Goal: Transaction & Acquisition: Purchase product/service

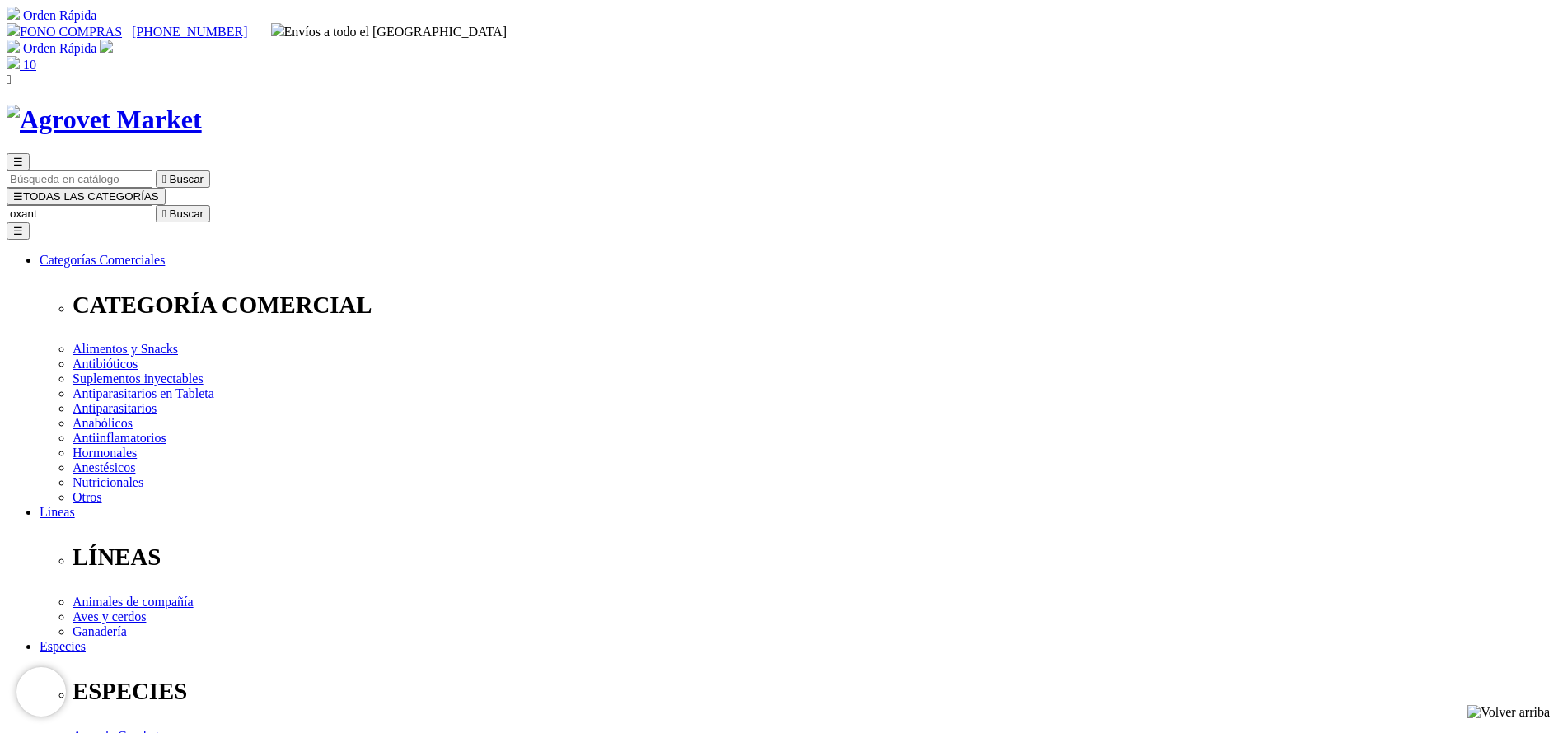
type input "oxant"
click at [156, 205] on button " Buscar" at bounding box center [183, 213] width 54 height 17
select select "202"
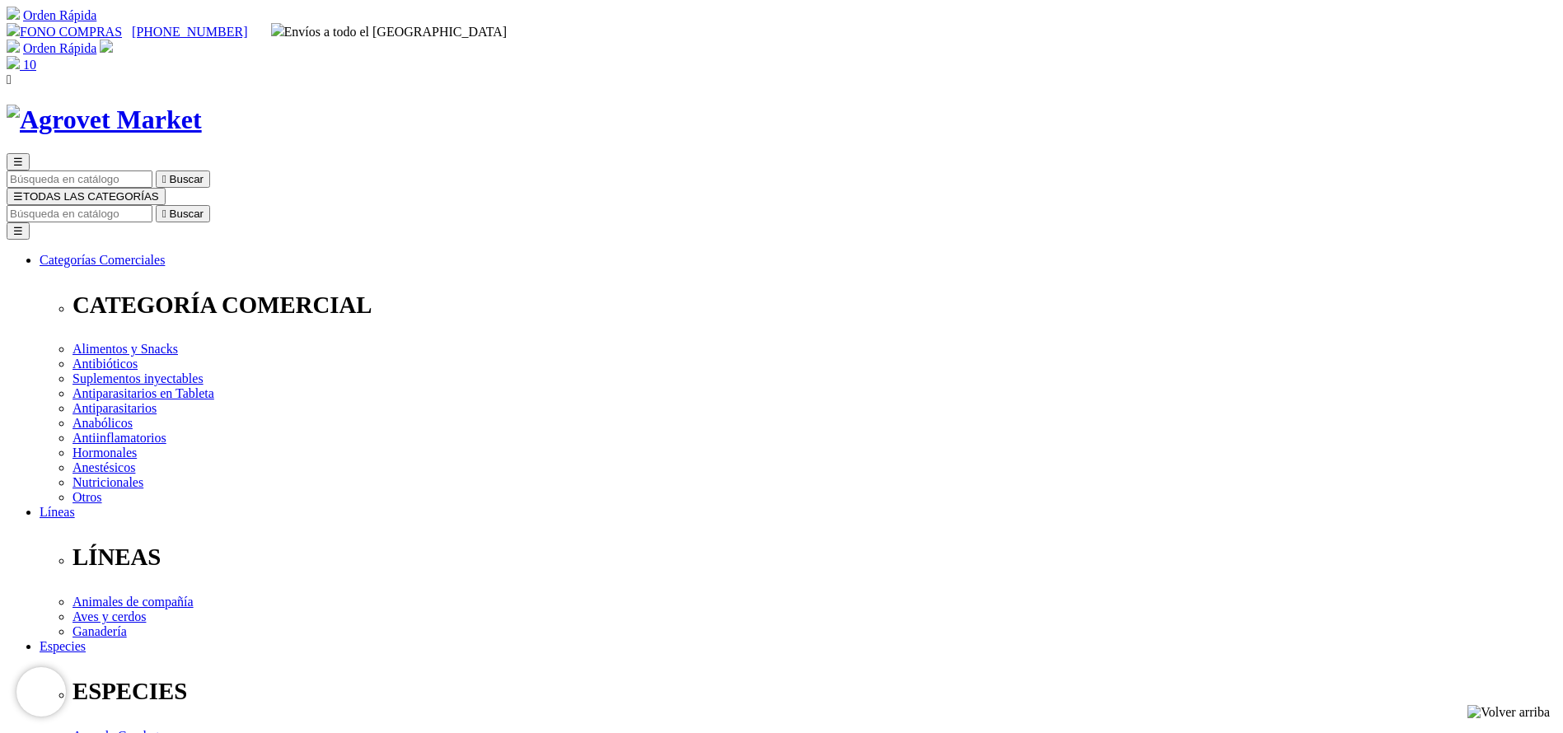
select select "202"
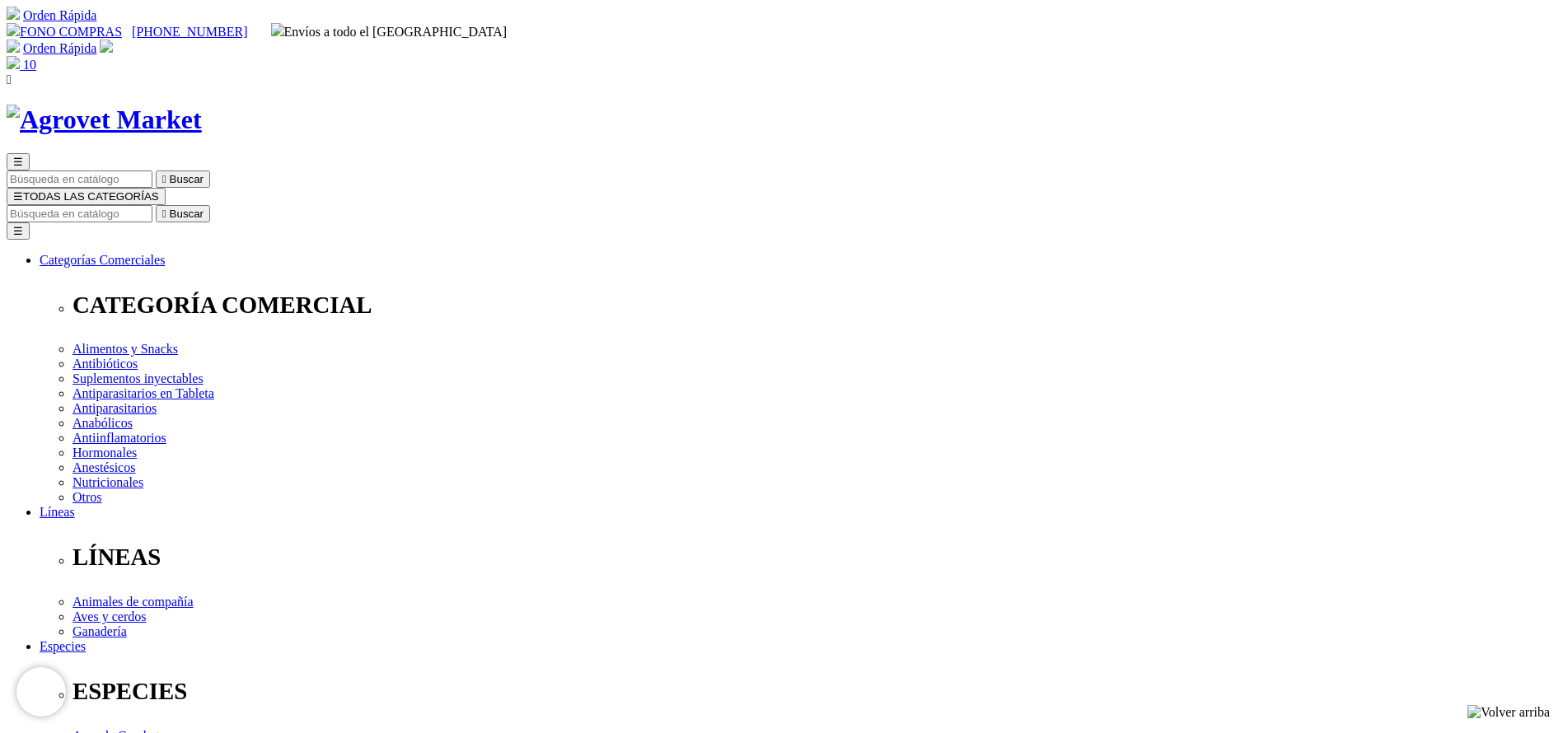
click at [152, 205] on input "Buscar" at bounding box center [80, 213] width 146 height 17
type input "gallom"
click at [156, 205] on button " Buscar" at bounding box center [183, 213] width 54 height 17
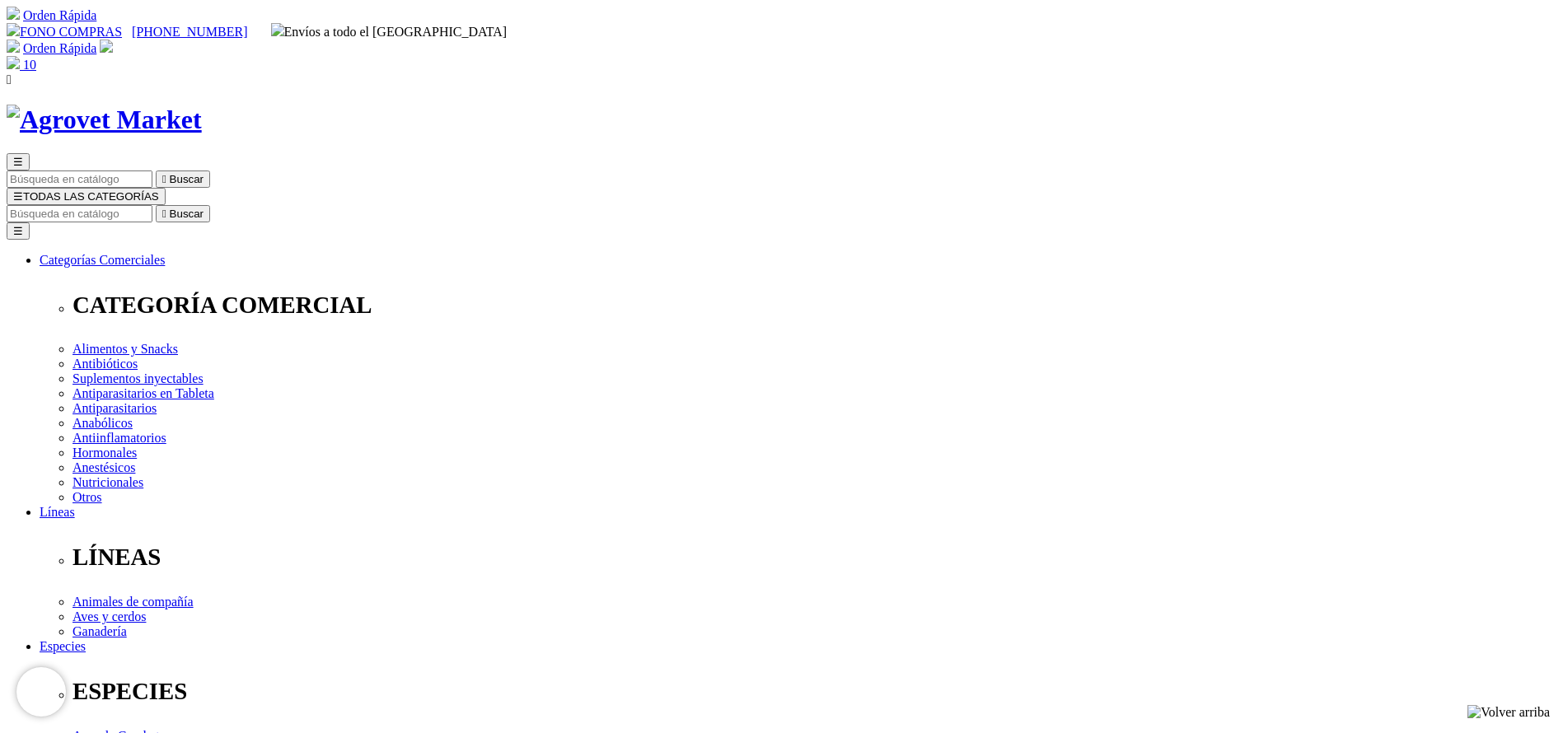
select select "19"
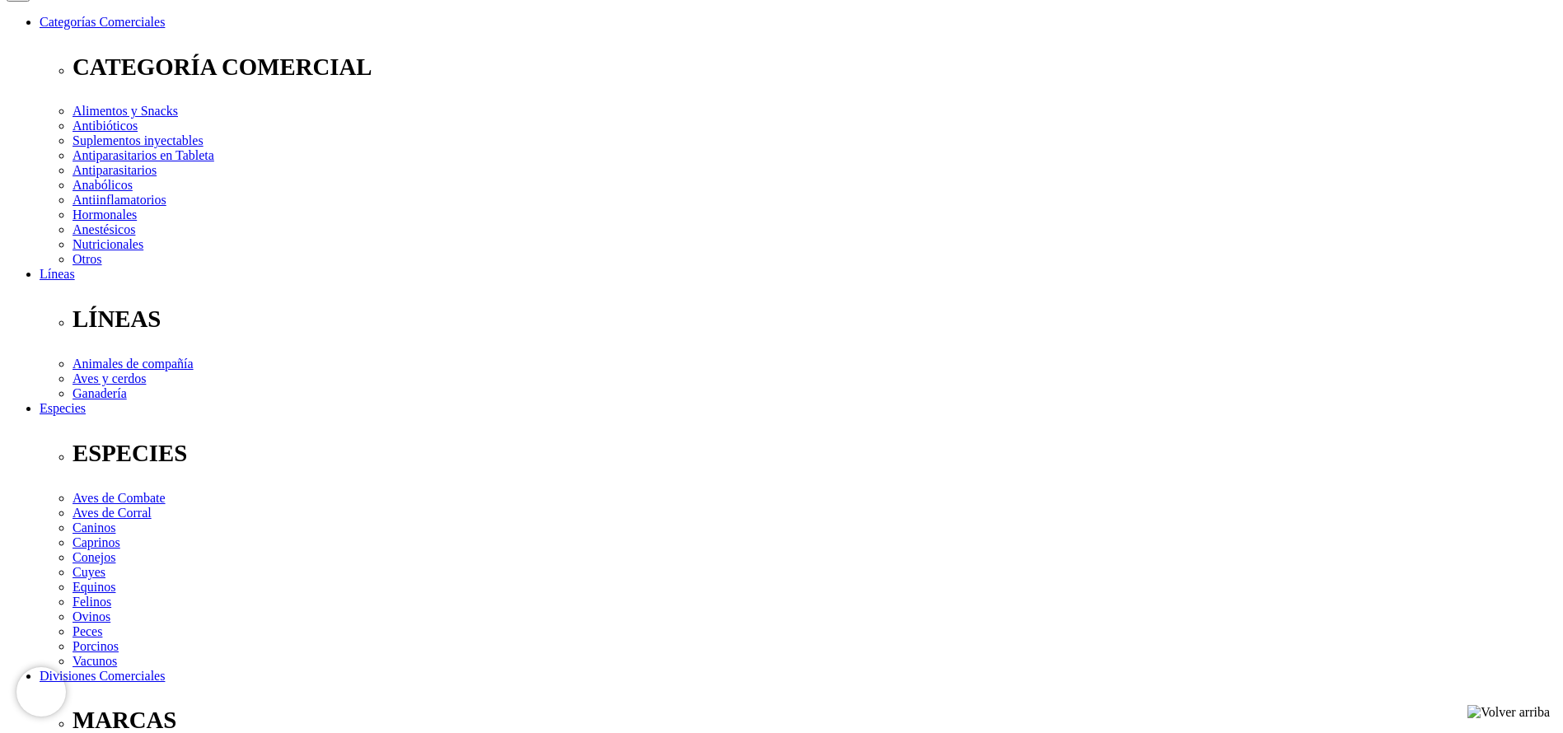
scroll to position [247, 0]
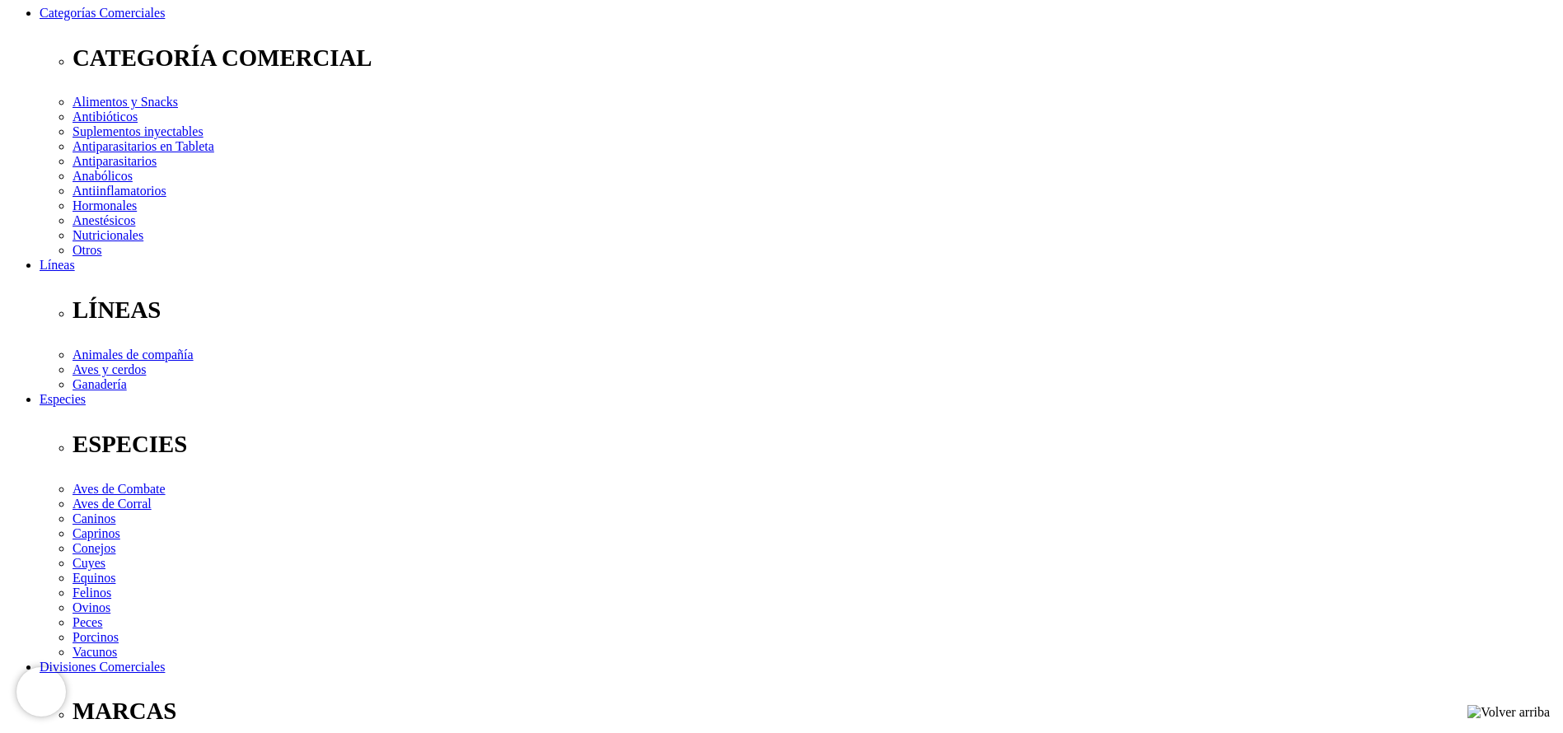
select select "19"
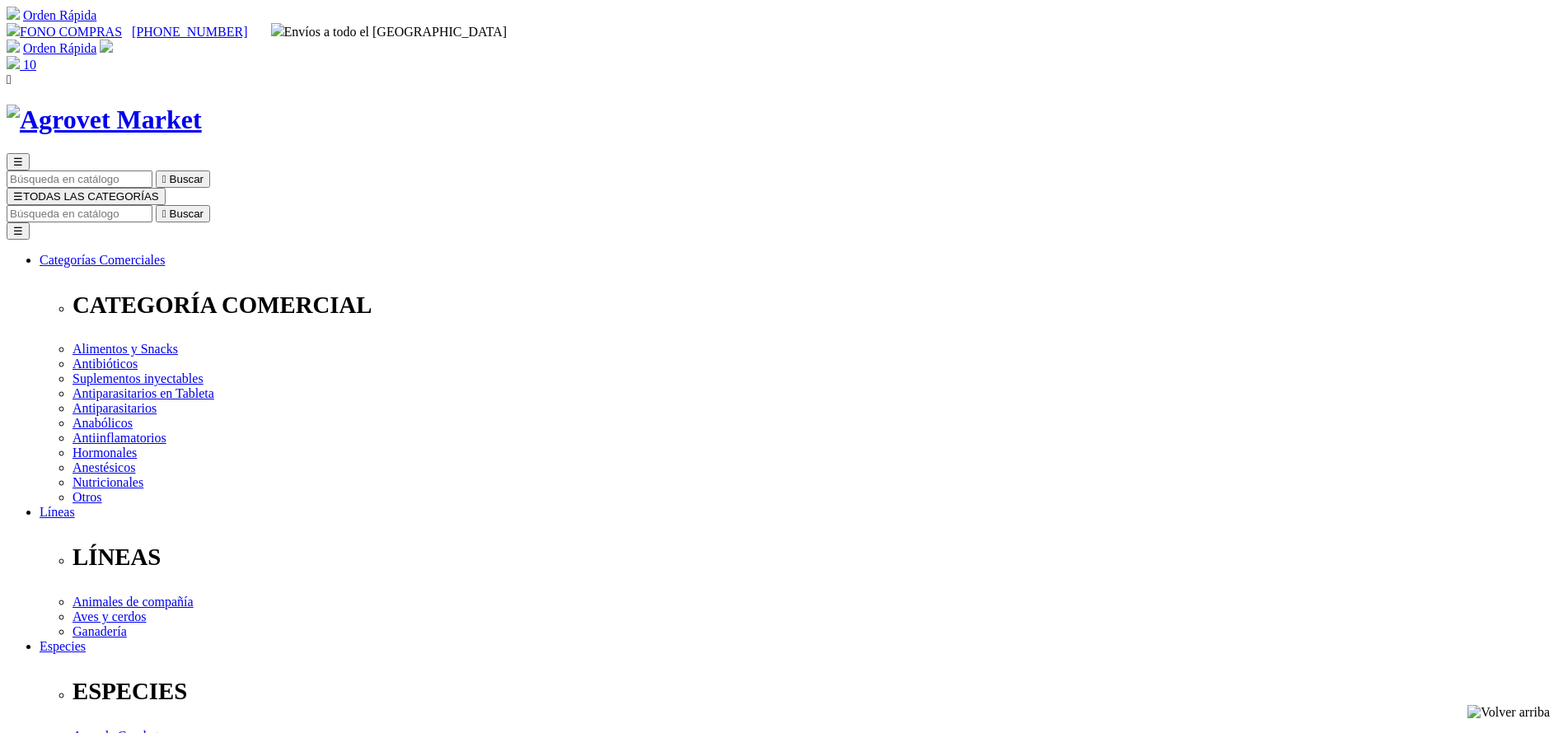
drag, startPoint x: 0, startPoint y: 0, endPoint x: 1055, endPoint y: 277, distance: 1091.1
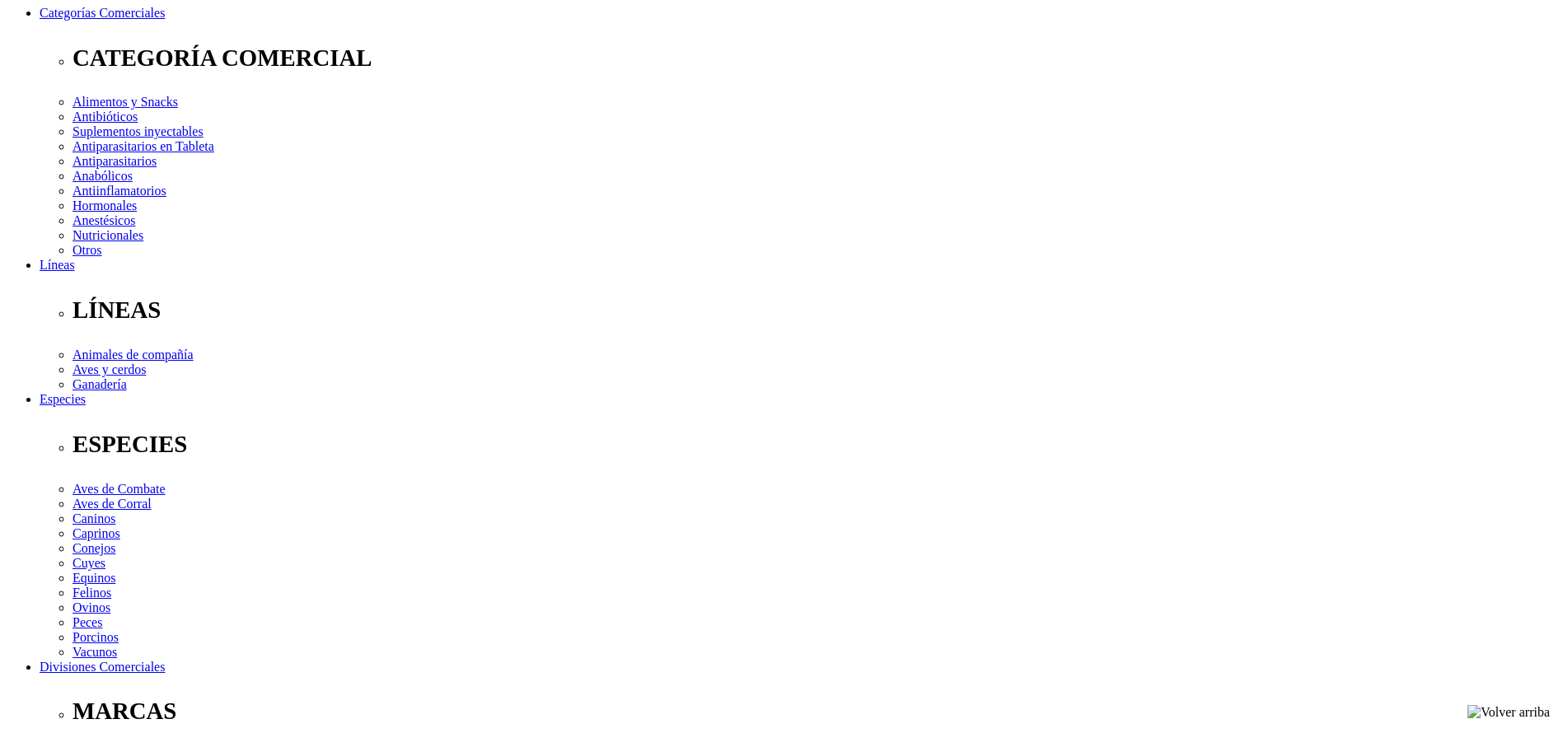
select select "19"
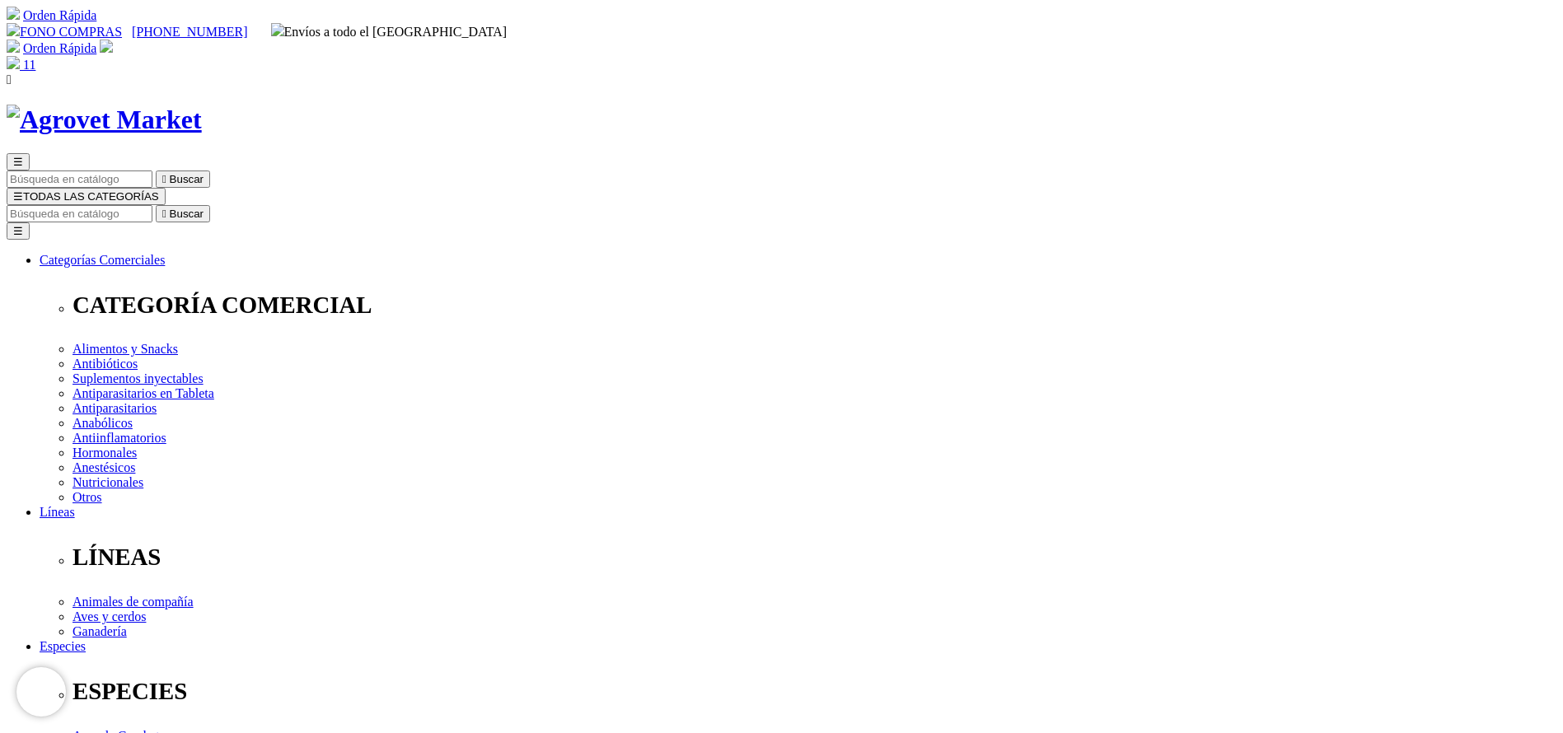
click at [152, 205] on input "Buscar" at bounding box center [80, 213] width 146 height 17
select select "19"
type input "chick"
click at [156, 205] on button " Buscar" at bounding box center [183, 213] width 54 height 17
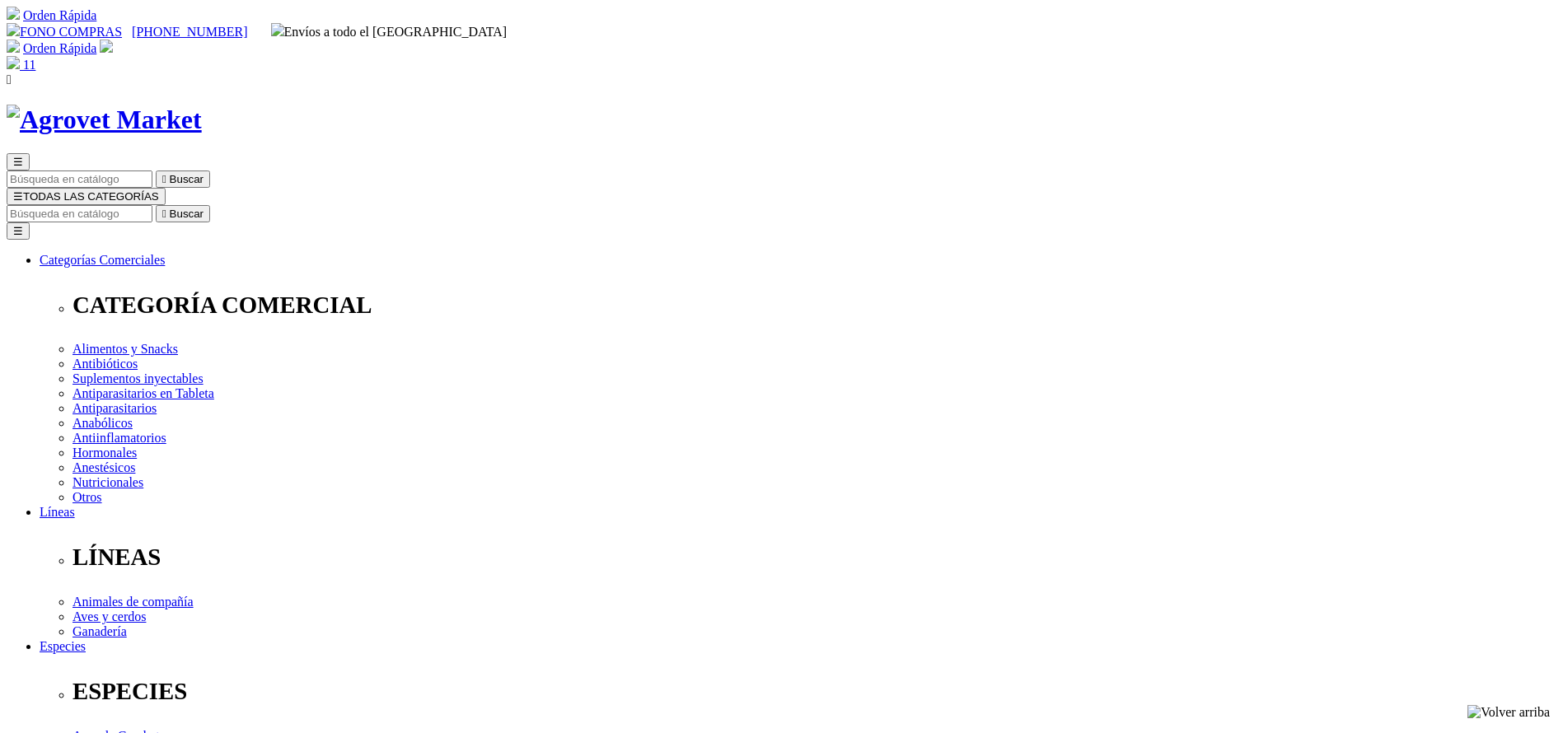
drag, startPoint x: 0, startPoint y: 0, endPoint x: 1116, endPoint y: 541, distance: 1240.7
select select "36"
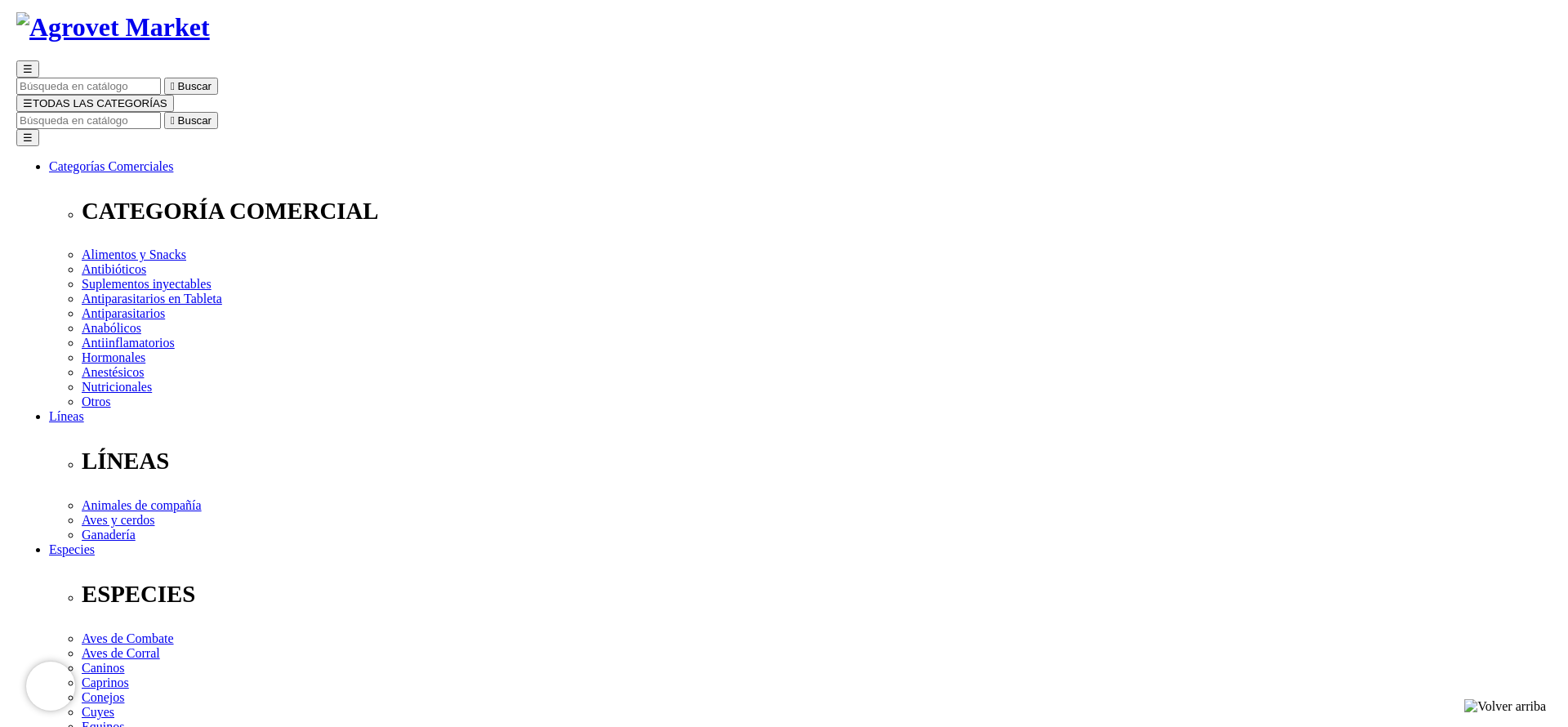
scroll to position [123, 0]
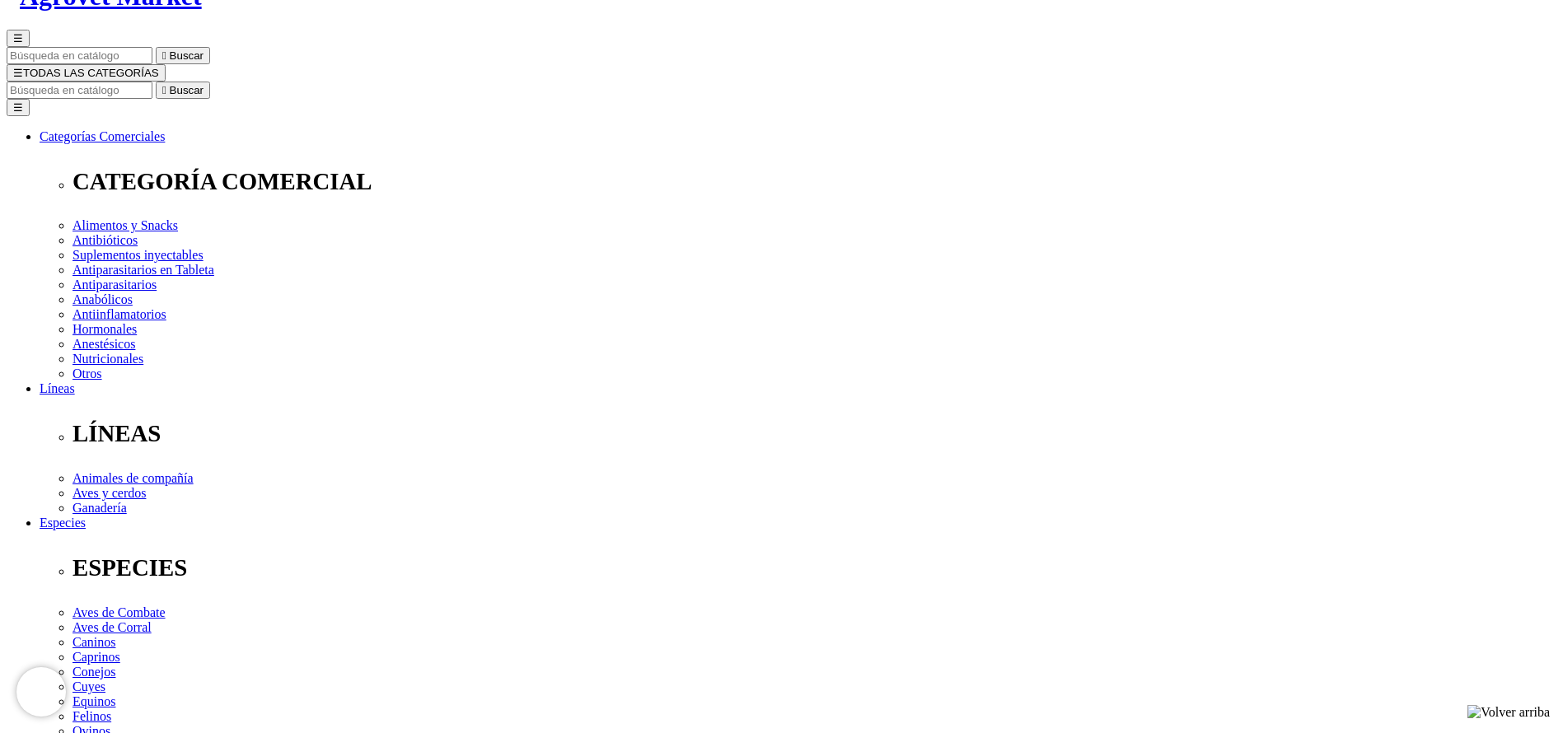
select select "36"
type input "1"
select select "36"
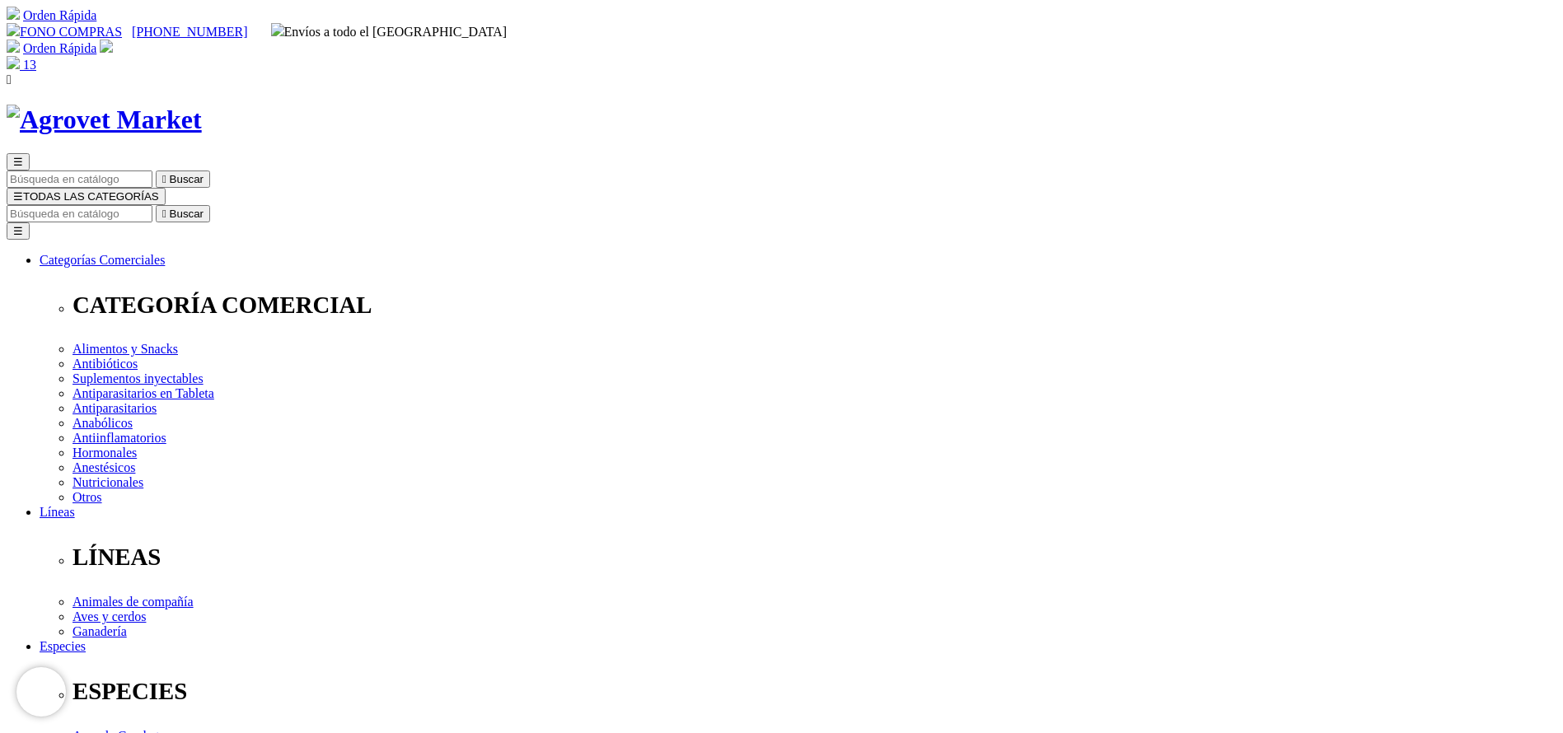
click at [152, 205] on input "Buscar" at bounding box center [80, 213] width 146 height 17
type input "amin"
select select "36"
type input "aminopl"
click at [156, 205] on button " Buscar" at bounding box center [183, 213] width 54 height 17
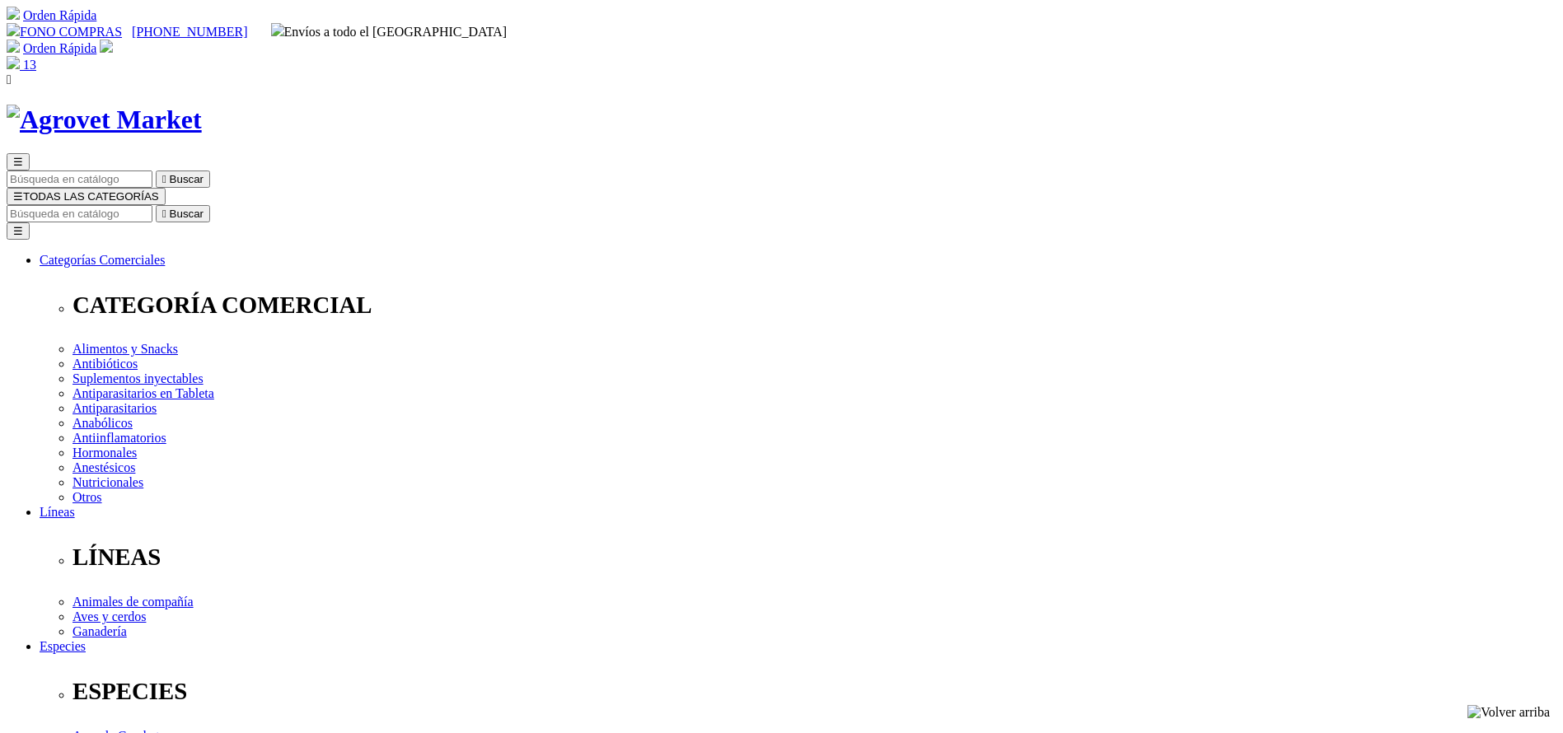
drag, startPoint x: 0, startPoint y: 0, endPoint x: 1107, endPoint y: 518, distance: 1222.6
select select "141"
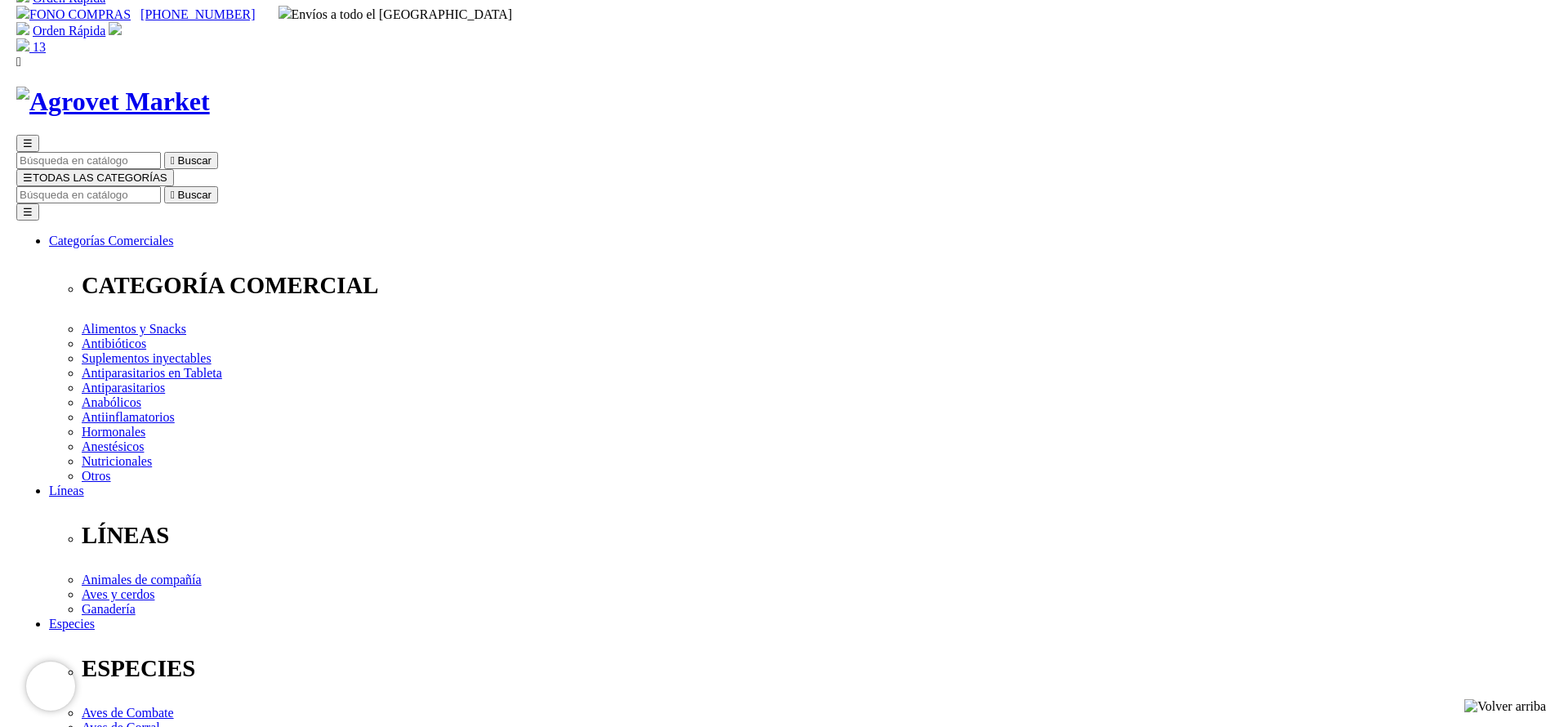
scroll to position [123, 0]
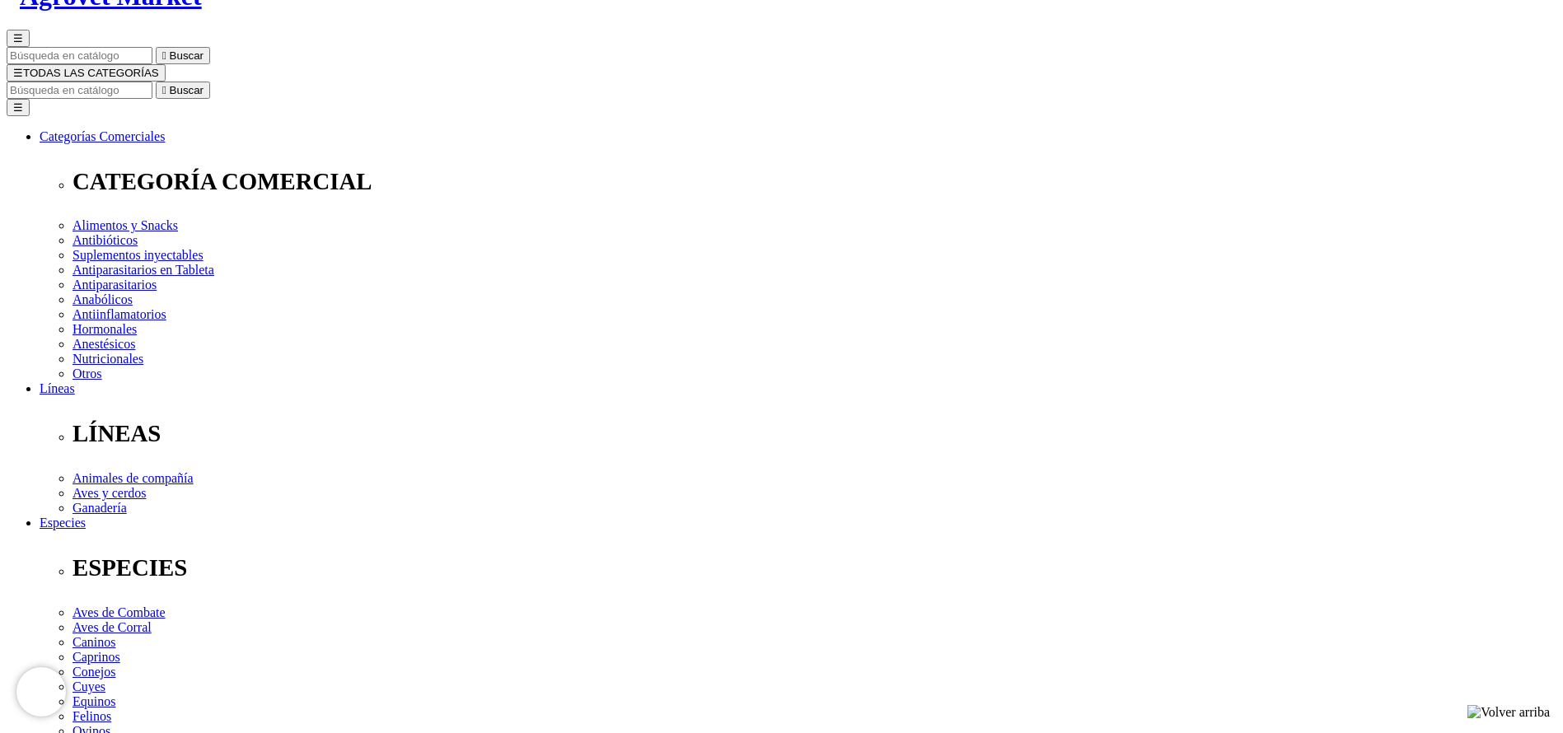
select select "141"
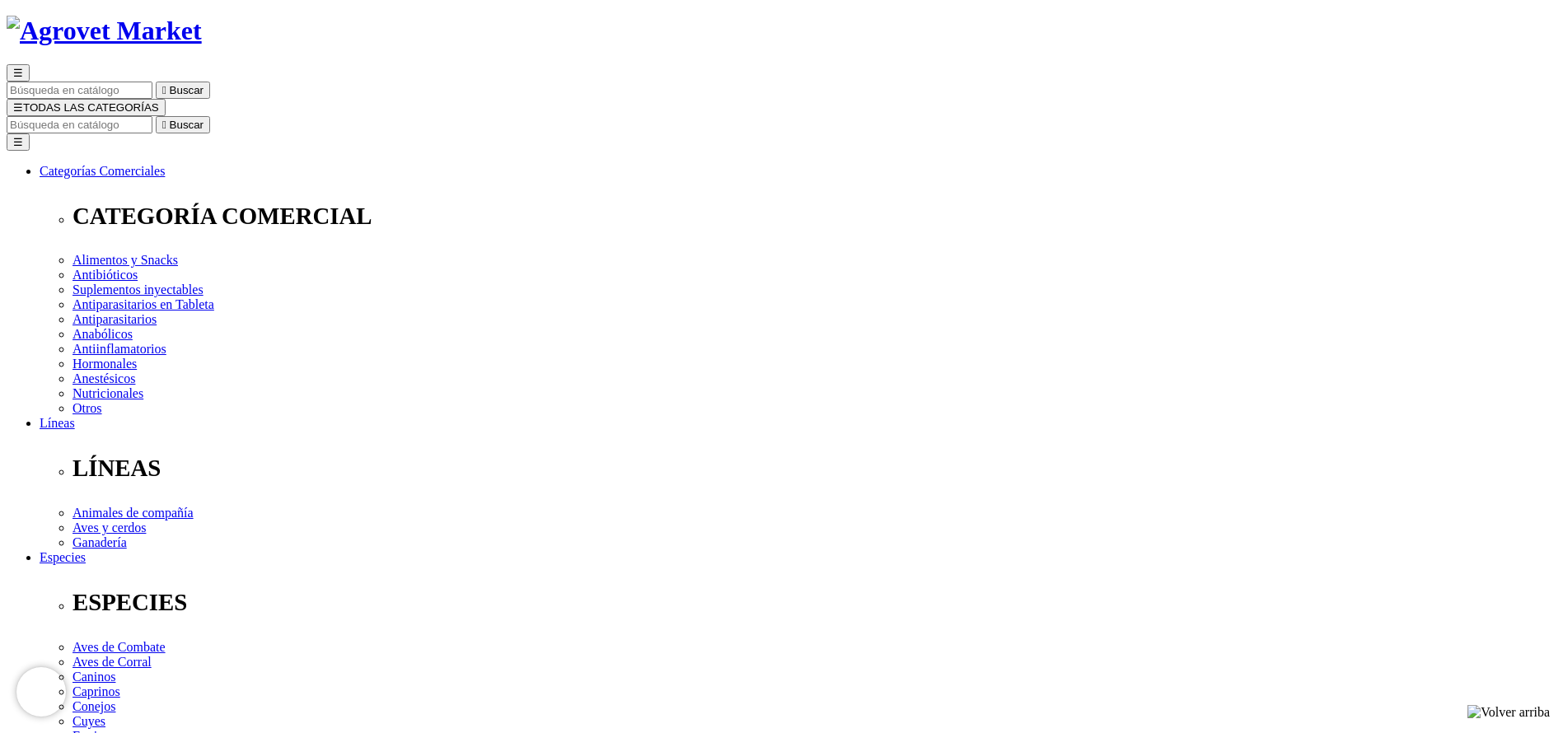
scroll to position [0, 0]
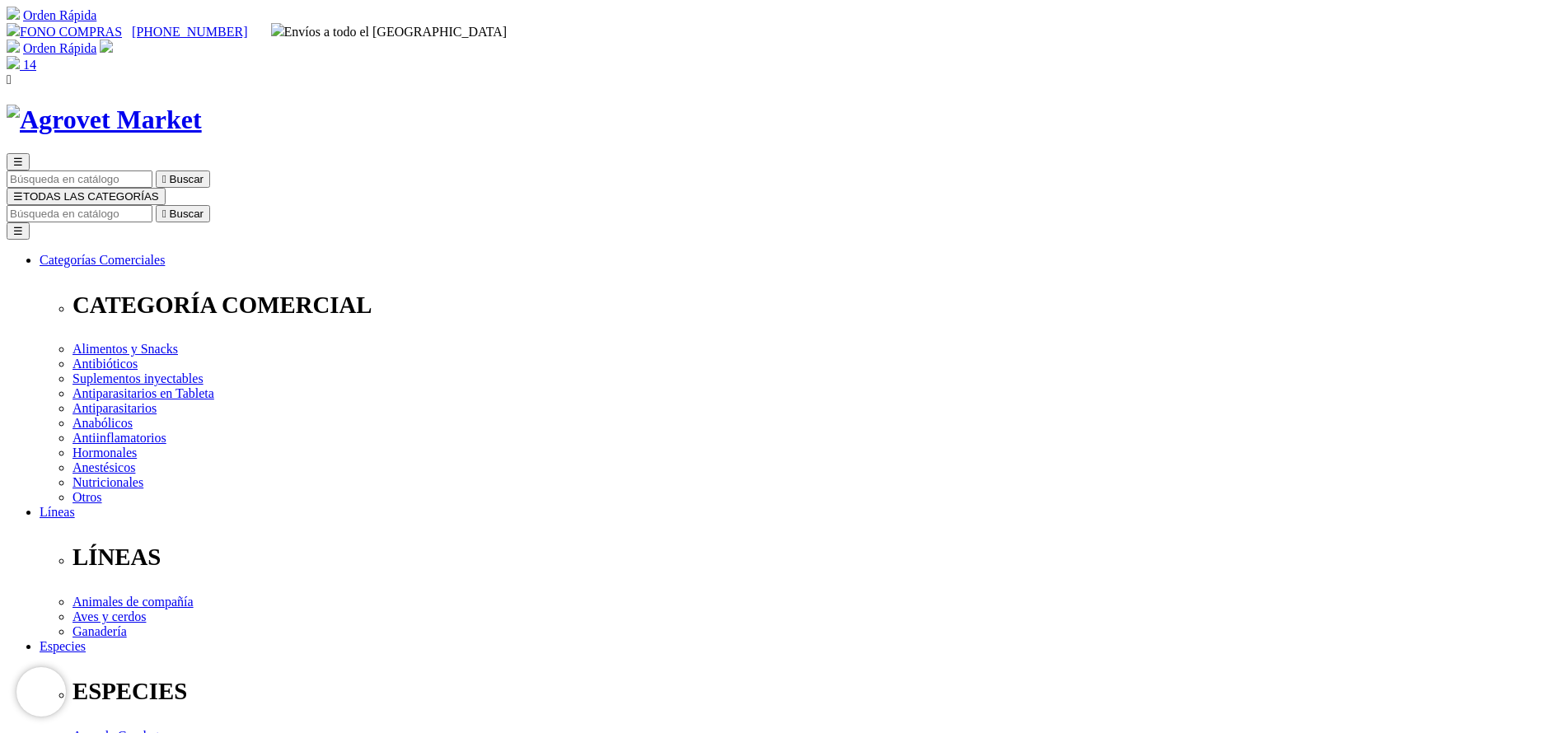
click at [950, 105] on div "☰  Buscar ☰ TODAS LAS CATEGORÍAS  Buscar Toggle navigation ☰ Categorías Comer…" at bounding box center [782, 647] width 1550 height 1084
click at [152, 205] on input "Buscar" at bounding box center [80, 213] width 146 height 17
type input "c"
select select "141"
type input "chickly"
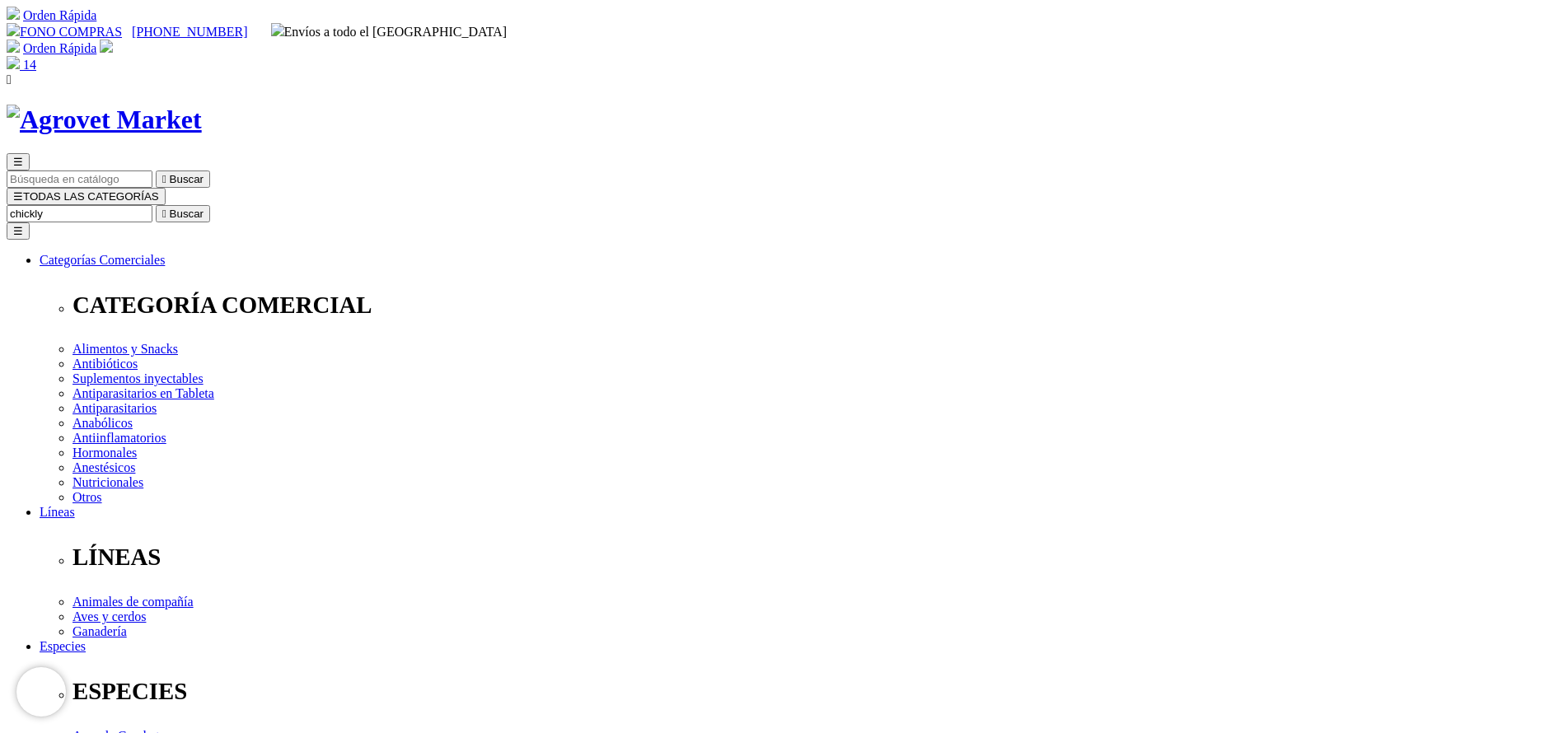
click at [156, 205] on button " Buscar" at bounding box center [183, 213] width 54 height 17
select select "40"
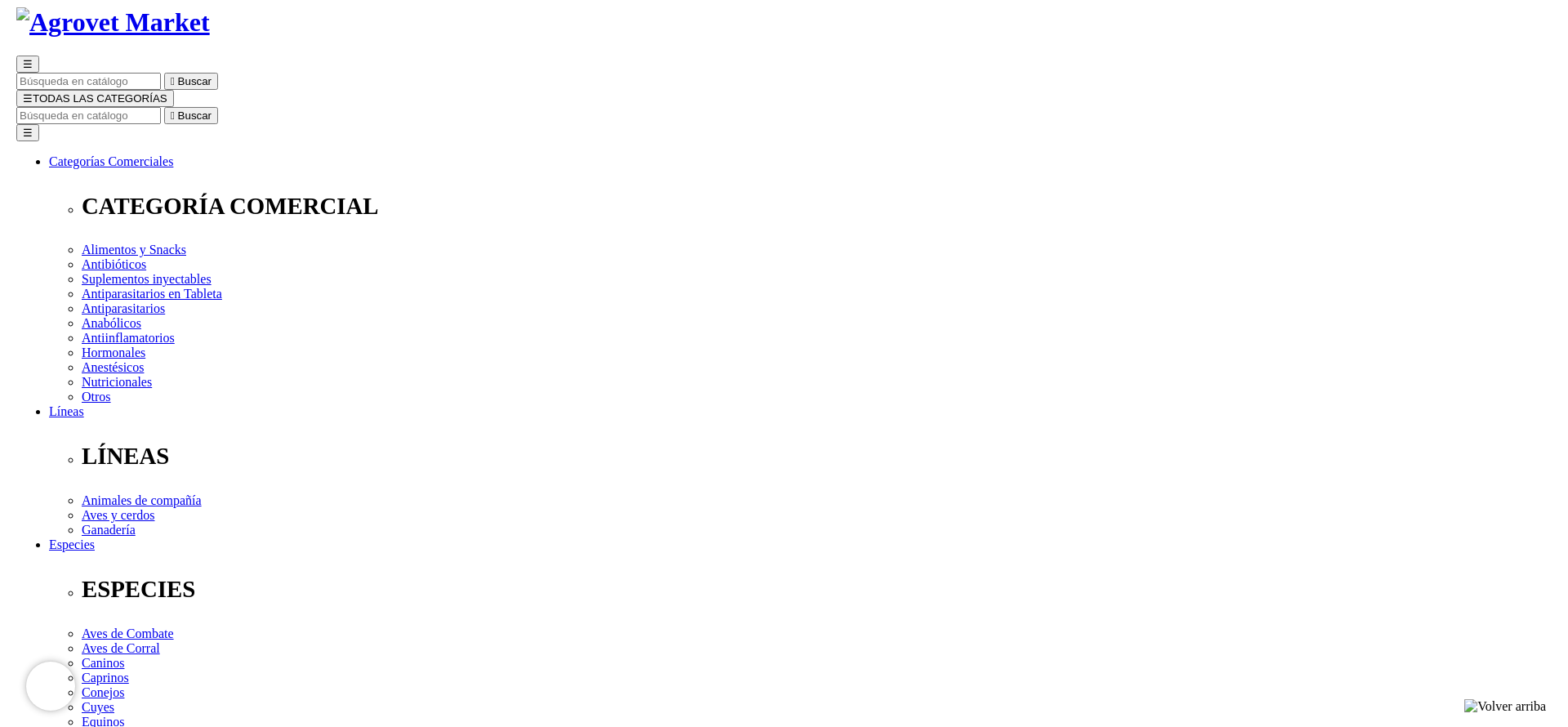
scroll to position [123, 0]
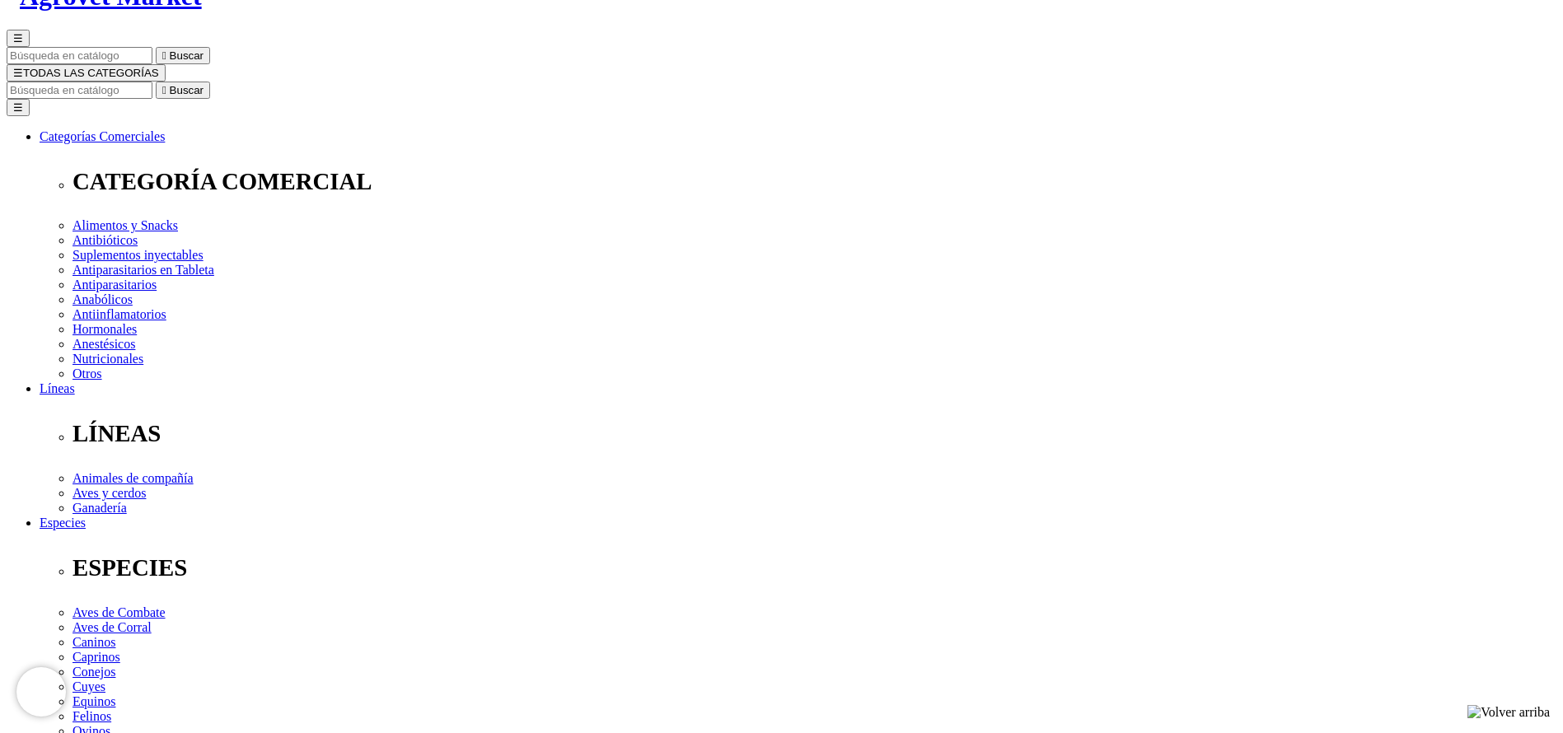
select select "40"
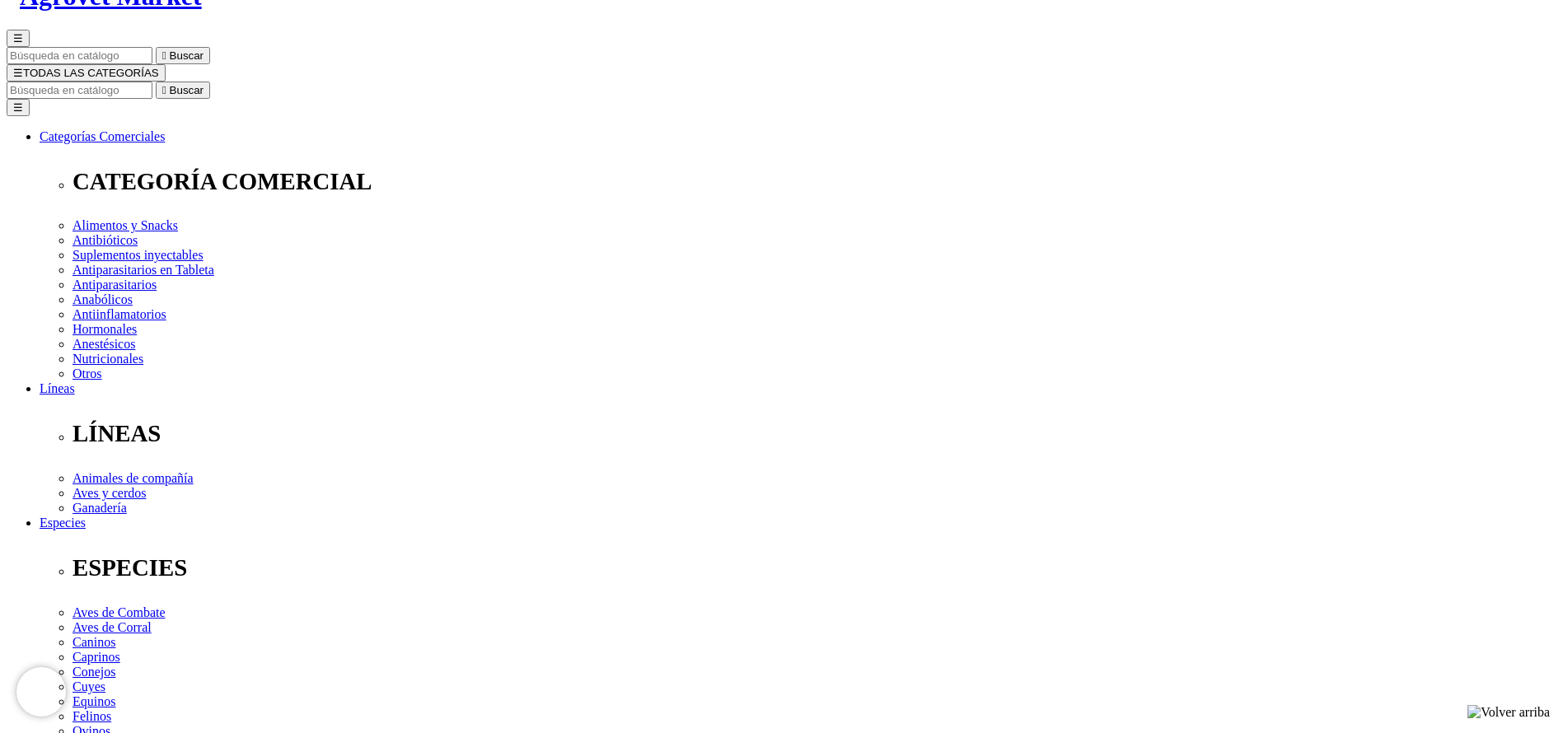
drag, startPoint x: 1476, startPoint y: 568, endPoint x: 1087, endPoint y: 431, distance: 412.2
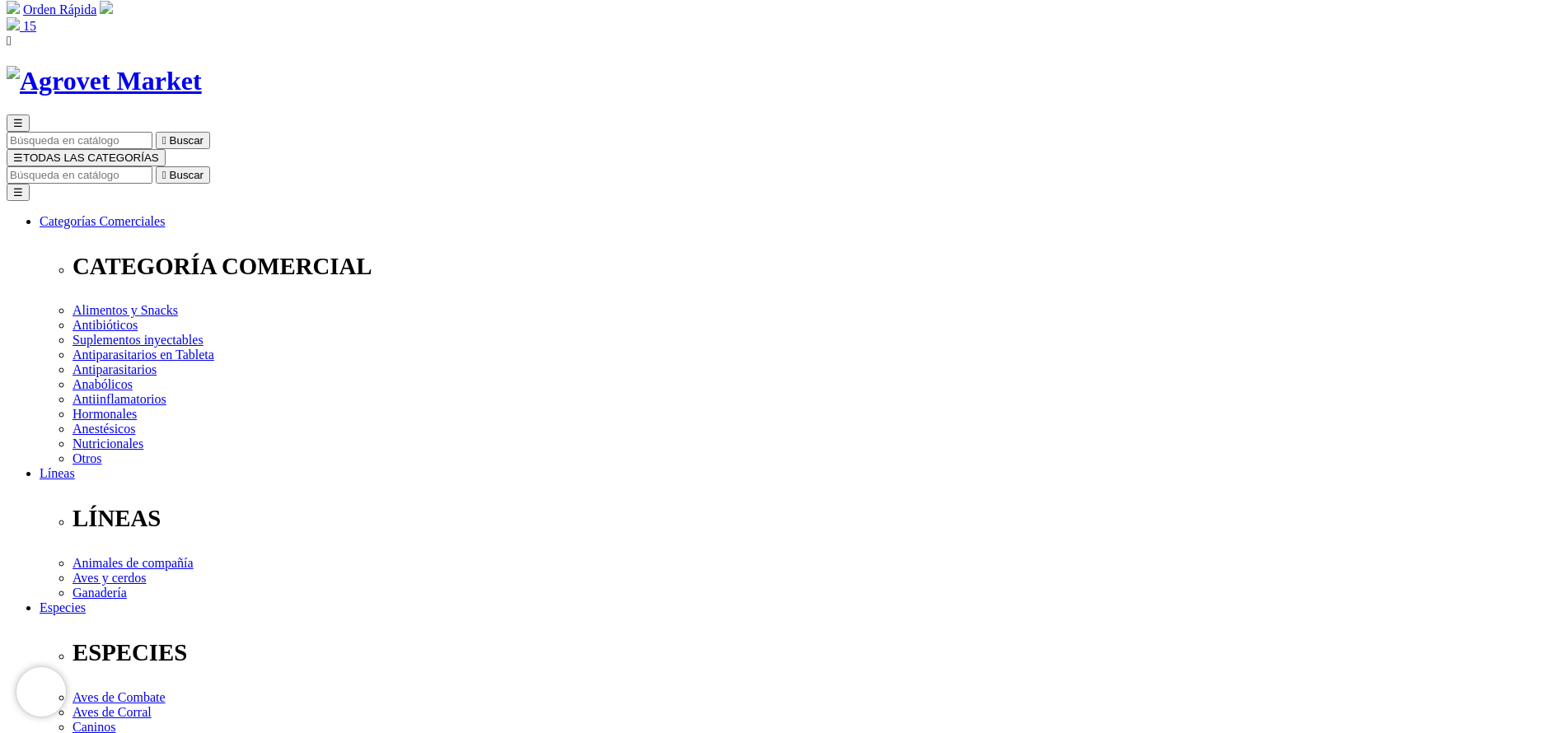
scroll to position [0, 0]
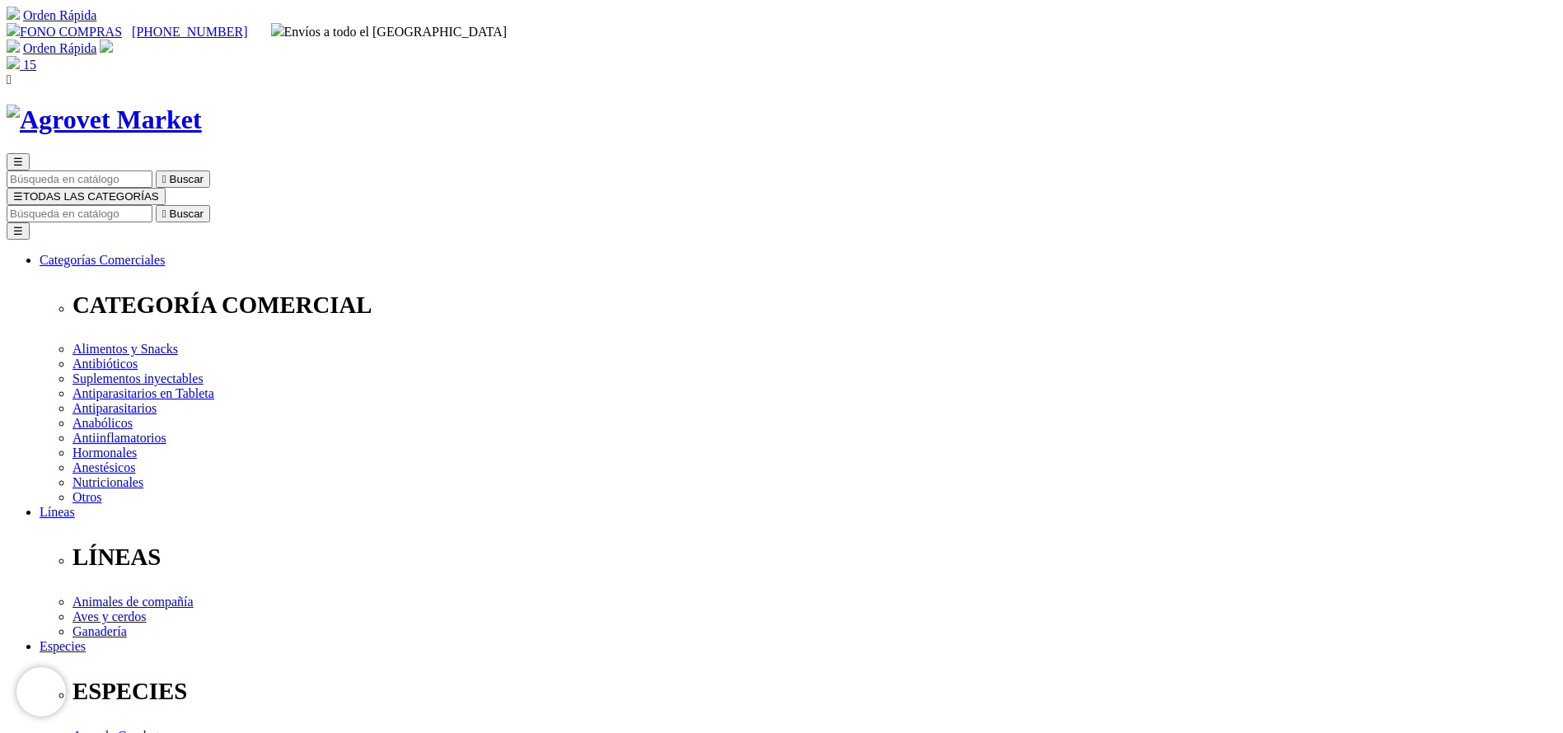
click at [152, 205] on input "Buscar" at bounding box center [80, 213] width 146 height 17
type input "dura"
click at [156, 205] on button " Buscar" at bounding box center [183, 213] width 54 height 17
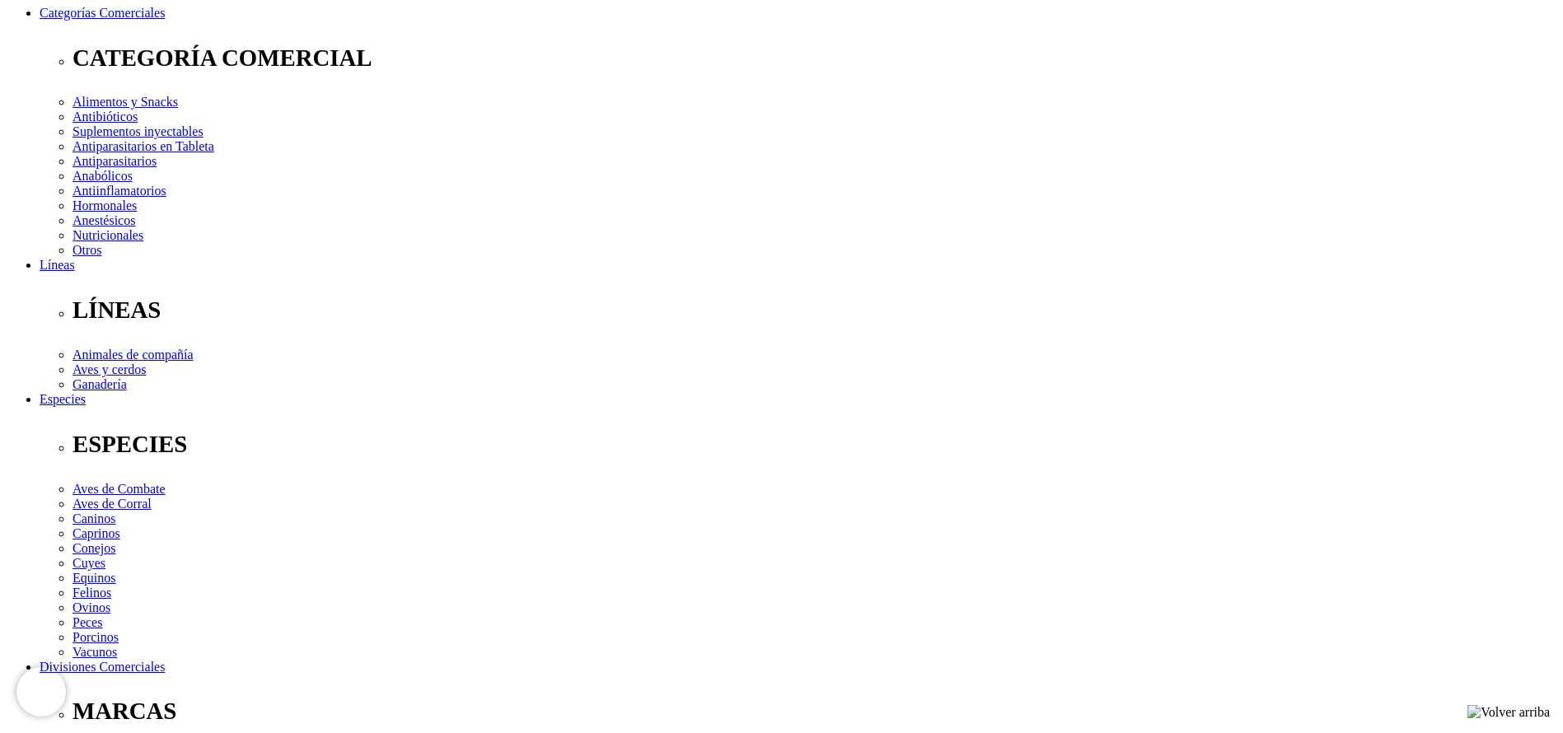
copy div "Para el tratamiento de procesos infecciosos o como preventivo en animales somet…"
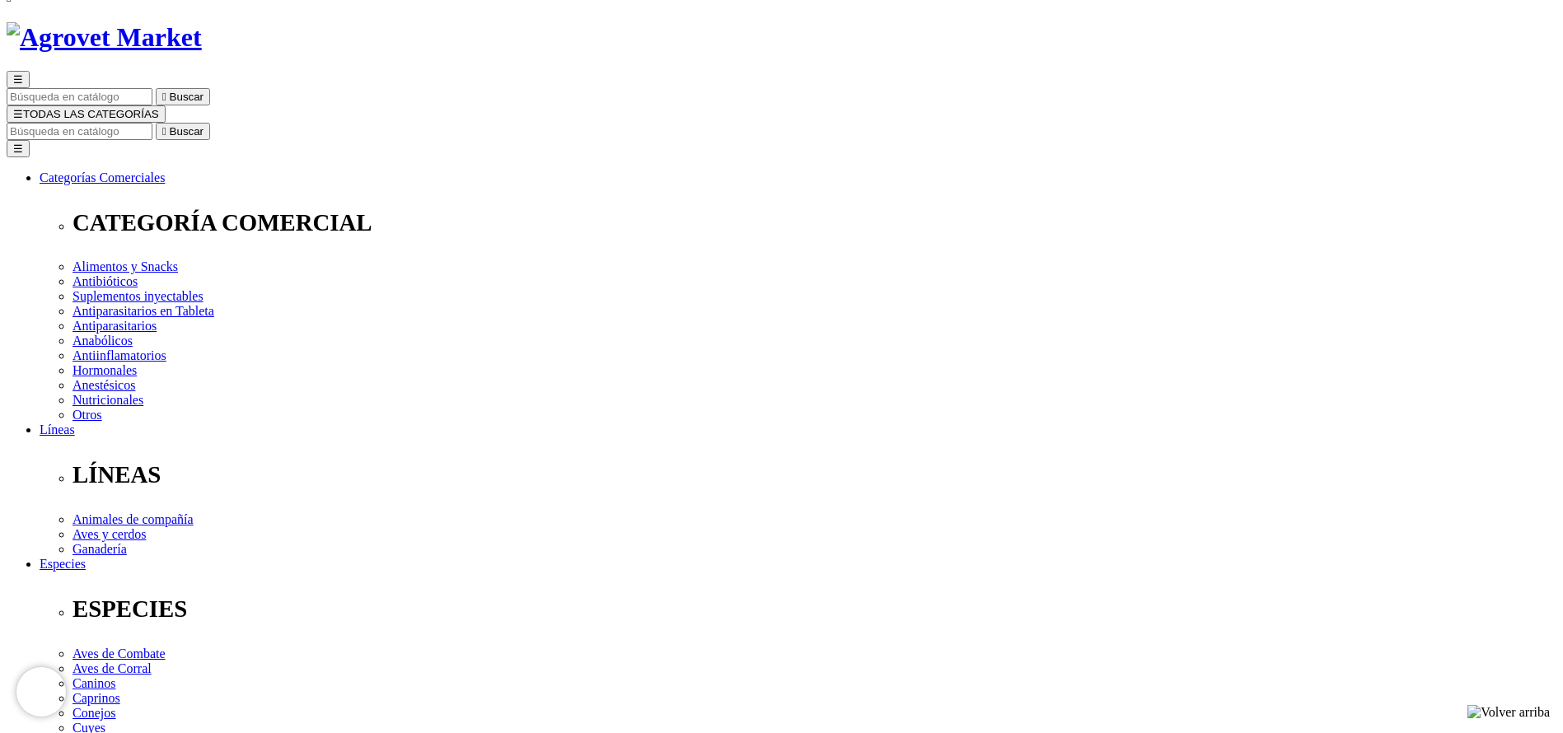
scroll to position [0, 0]
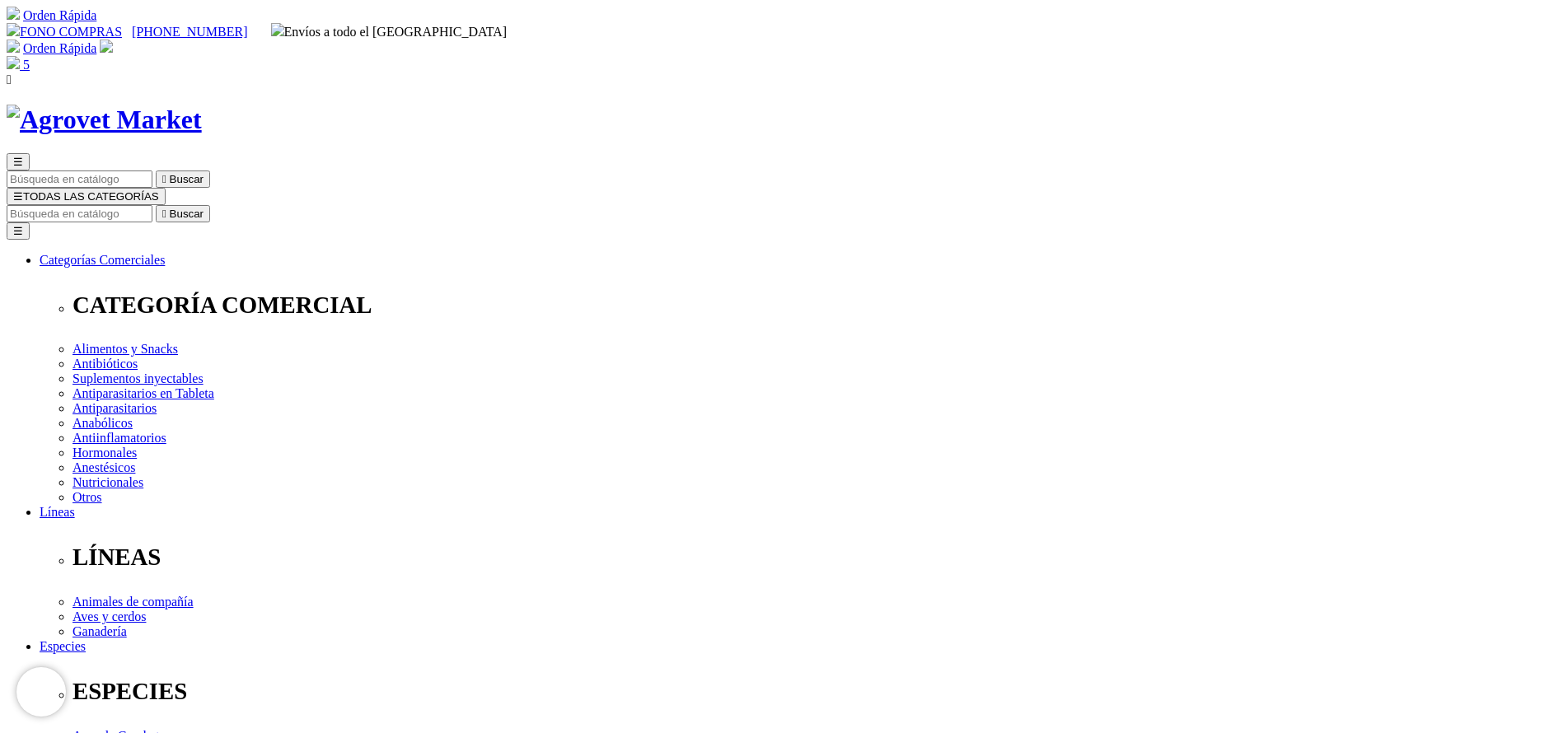
click at [20, 56] on img at bounding box center [13, 62] width 13 height 13
drag, startPoint x: 1179, startPoint y: 260, endPoint x: 1268, endPoint y: 260, distance: 89.0
copy span "248.40"
